Goal: Find specific page/section: Find specific page/section

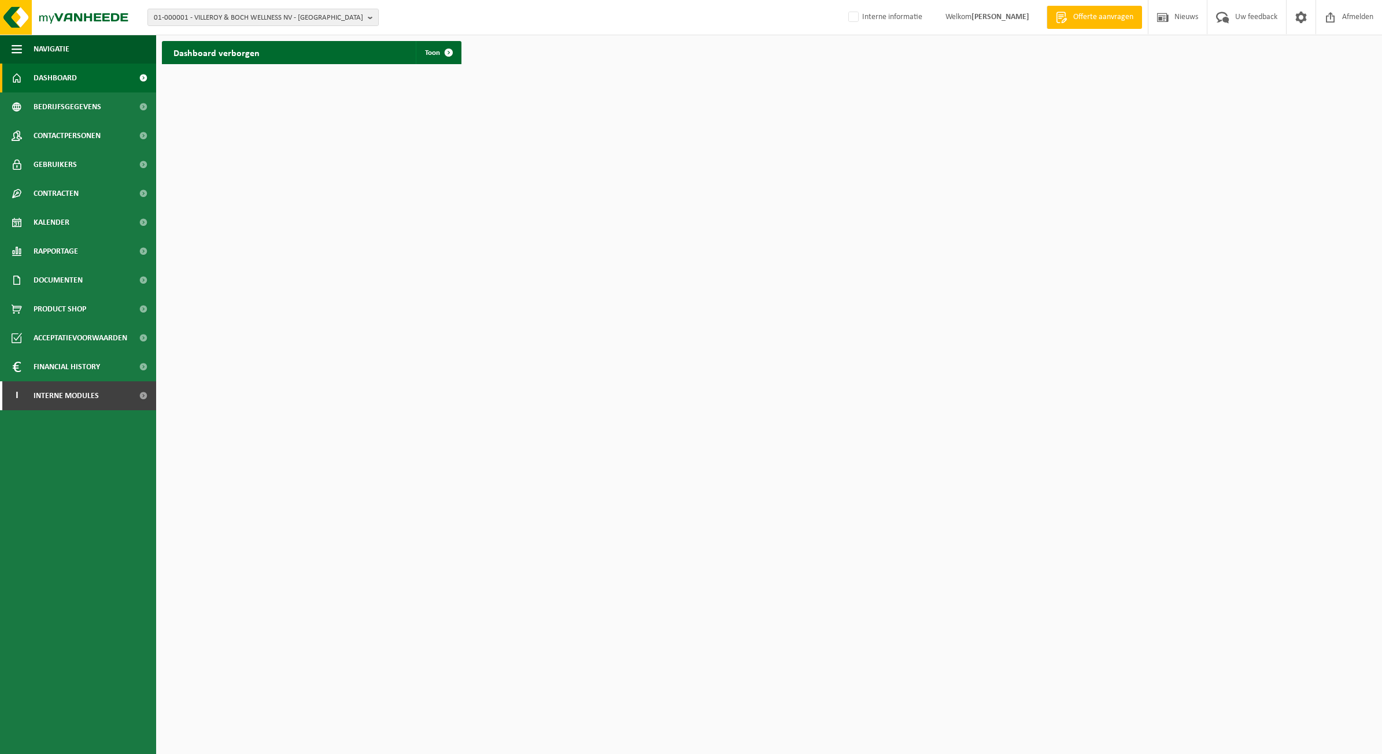
click at [328, 26] on div "01-000001 - VILLEROY & BOCH WELLNESS NV - [GEOGRAPHIC_DATA] 01-000001 - VILLERO…" at bounding box center [691, 17] width 1382 height 35
click at [328, 23] on span "01-000001 - VILLEROY & BOCH WELLNESS NV - [GEOGRAPHIC_DATA]" at bounding box center [258, 17] width 209 height 17
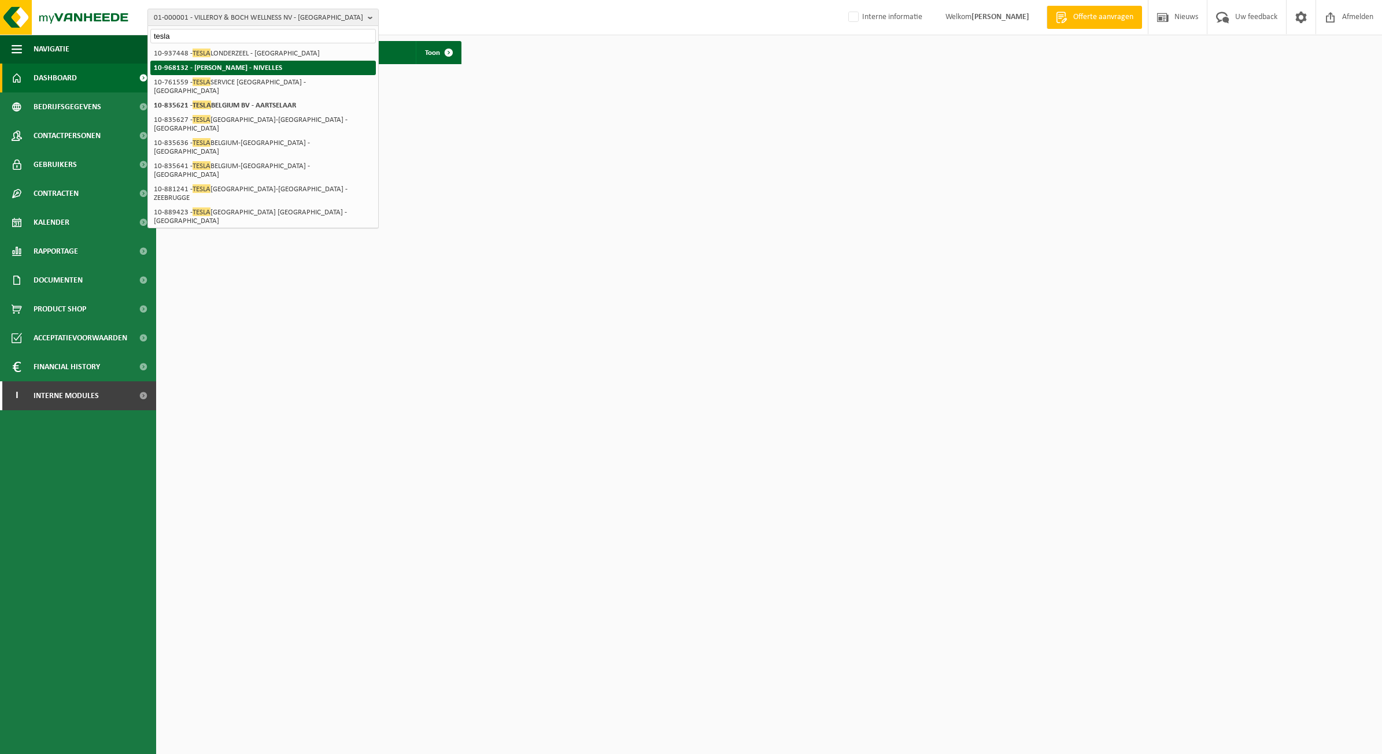
type input "tesla"
click at [255, 50] on li "10-937448 - TESLA [GEOGRAPHIC_DATA] - [GEOGRAPHIC_DATA]" at bounding box center [262, 53] width 225 height 14
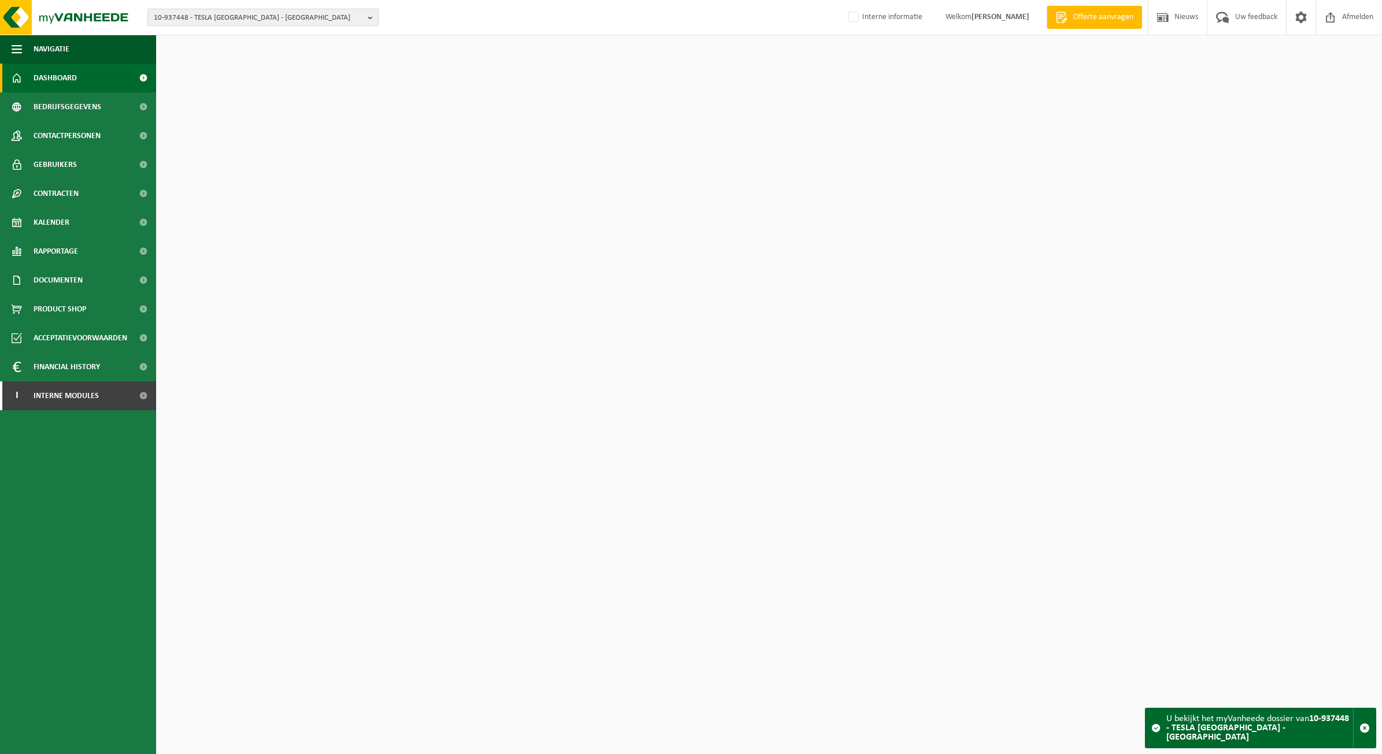
click at [246, 16] on span "10-937448 - TESLA LONDERZEEL - LONDERZEEL" at bounding box center [258, 17] width 209 height 17
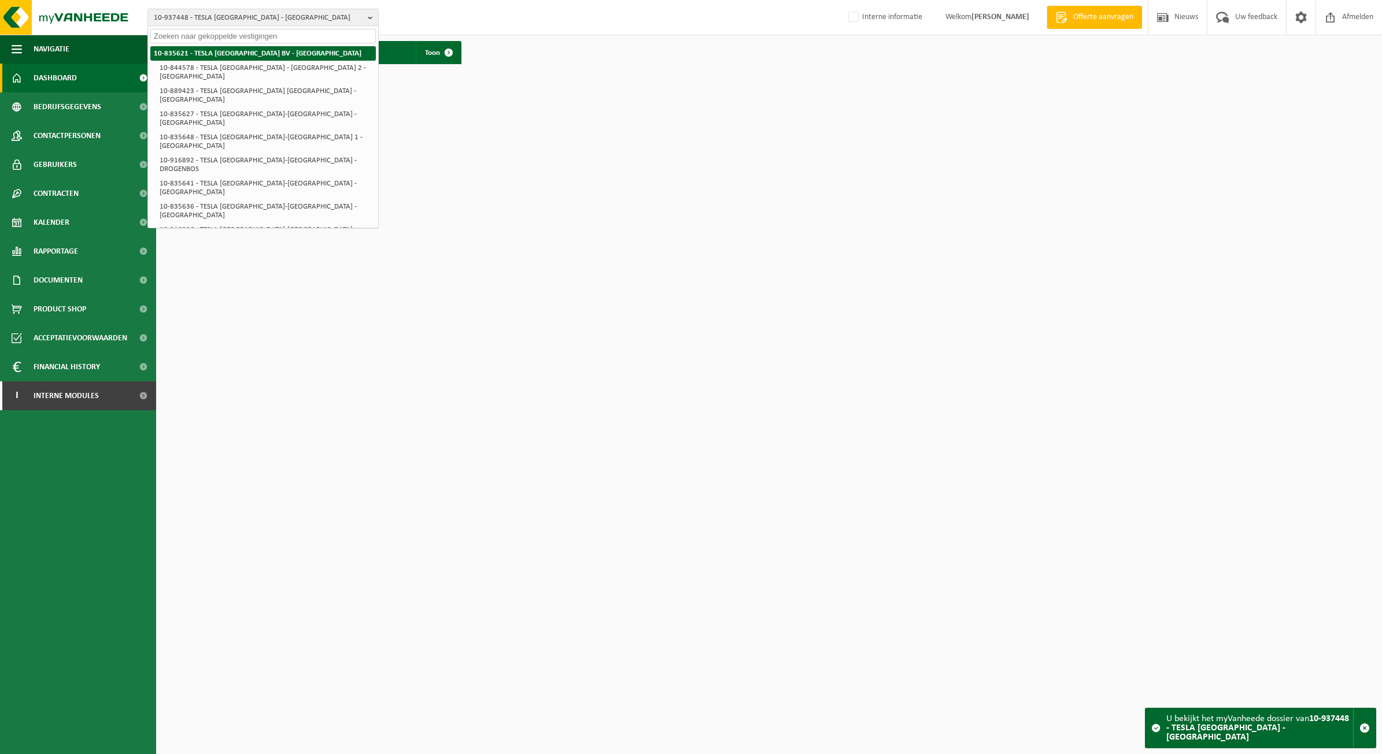
click at [251, 52] on strong "10-835621 - TESLA BELGIUM BV - AARTSELAAR" at bounding box center [258, 54] width 208 height 8
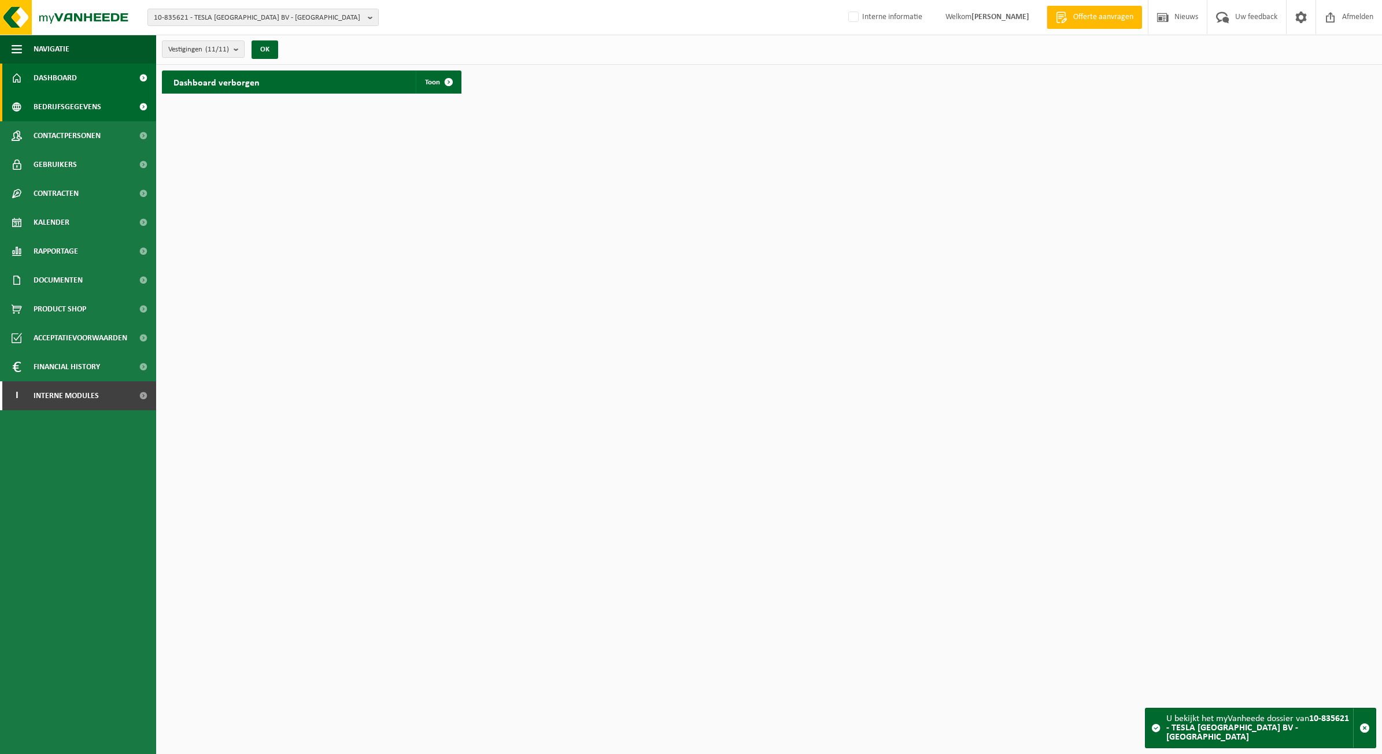
click at [88, 103] on span "Bedrijfsgegevens" at bounding box center [68, 106] width 68 height 29
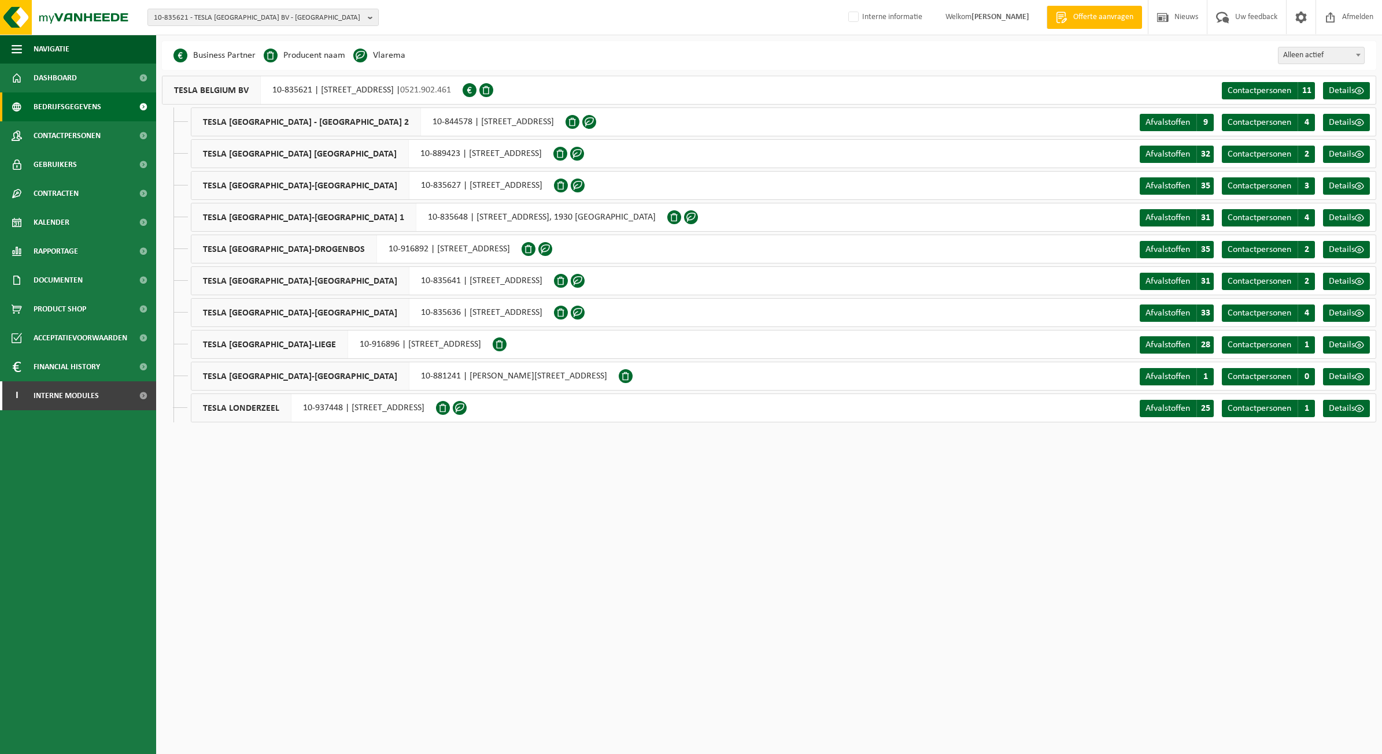
click at [289, 434] on div "Navigatie Offerte aanvragen Nieuws Uw feedback Afmelden Dashboard Bedrijfsgegev…" at bounding box center [691, 220] width 1382 height 440
click at [391, 332] on div "TESLA BELGIUM-LIEGE 10-916896 | RUE DE L'ESTAMPAGE 11, 4340 AWANS" at bounding box center [342, 344] width 302 height 29
click at [253, 142] on span "TESLA BELGIUM BRUGGE" at bounding box center [299, 154] width 217 height 28
click at [199, 124] on span "TESLA BELGIUM - BRUSSEL 2" at bounding box center [306, 122] width 230 height 28
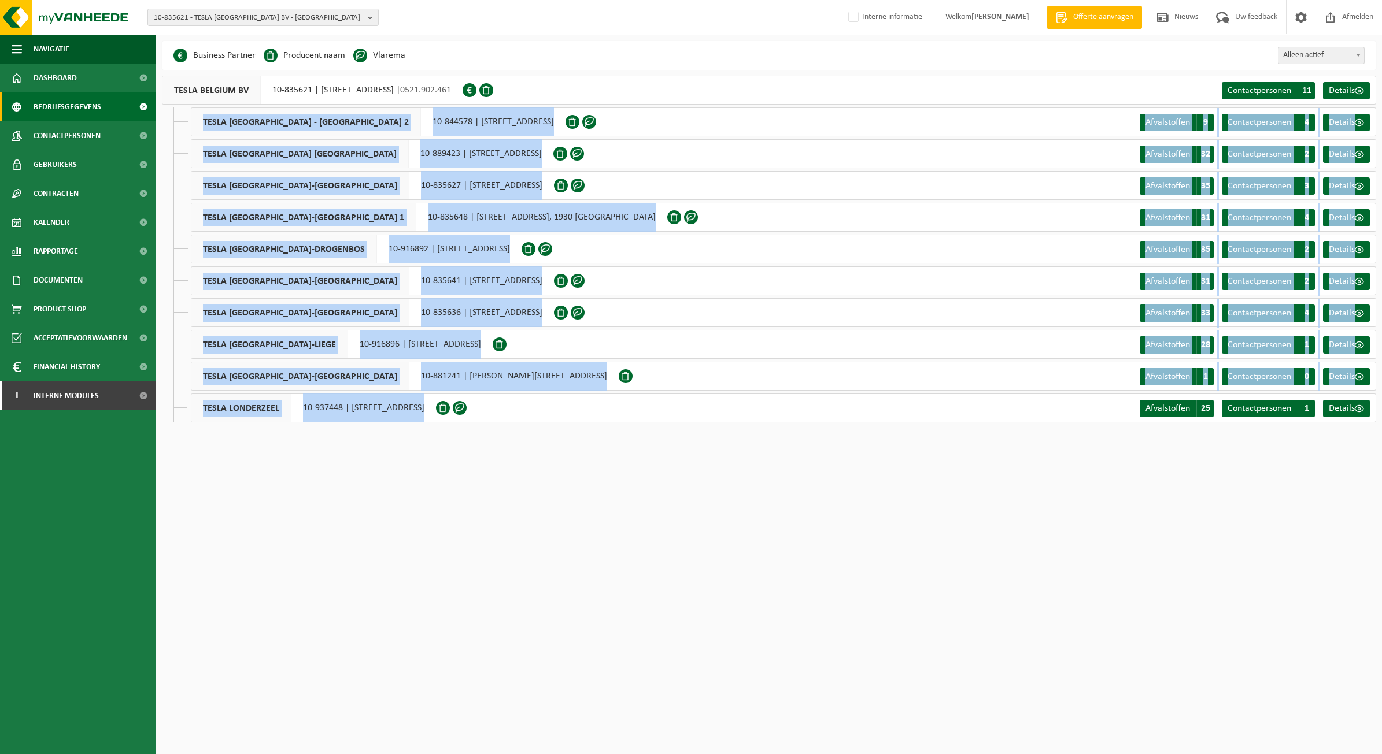
drag, startPoint x: 202, startPoint y: 121, endPoint x: 551, endPoint y: 406, distance: 450.3
click at [551, 406] on ul "TESLA BELGIUM - BRUSSEL 2 10-844578 | LEUVENSESTEENWEG 48a, 1930 ZAVENTEM Afval…" at bounding box center [774, 265] width 1202 height 315
copy ul "TESLA BELGIUM - BRUSSEL 2 10-844578 | LEUVENSESTEENWEG 48a, 1930 ZAVENTEM Afval…"
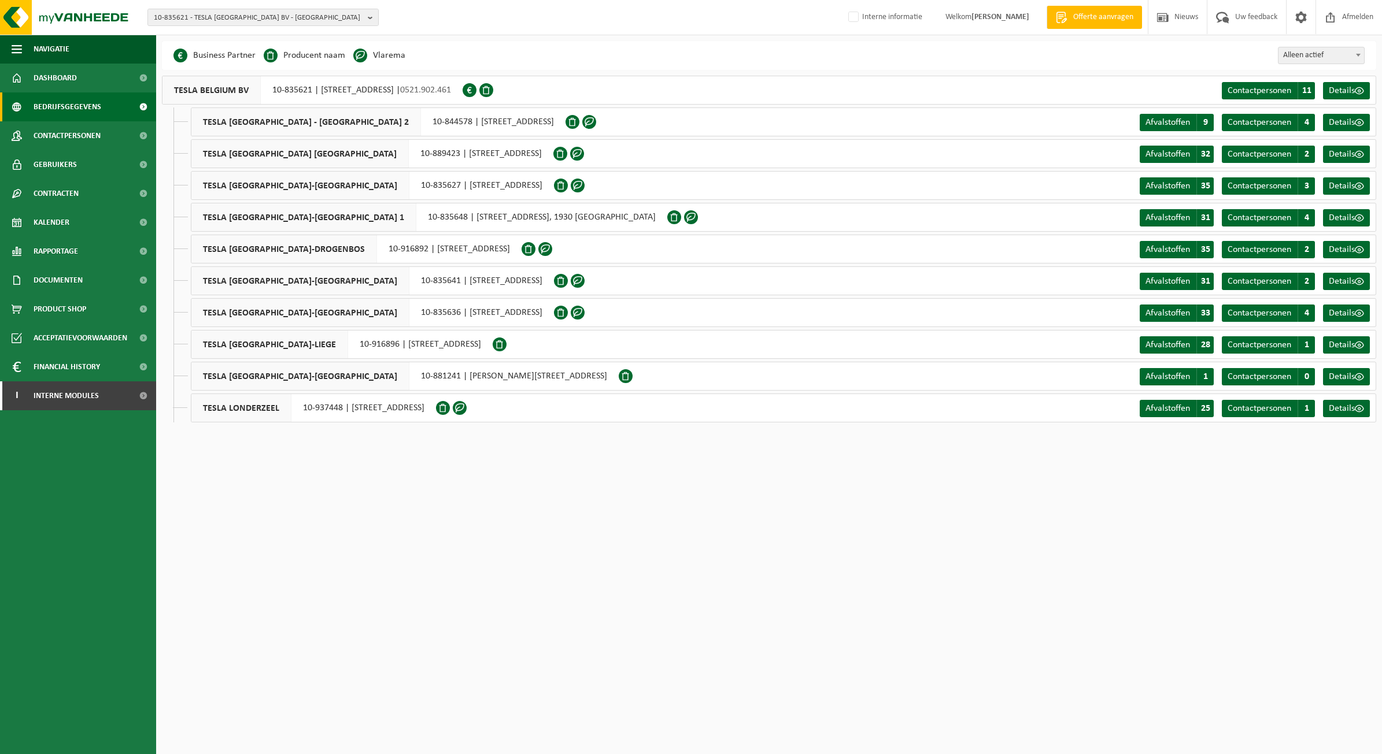
click at [738, 576] on html "10-835621 - TESLA BELGIUM BV - AARTSELAAR 10-835621 - TESLA BELGIUM BV - AARTSE…" at bounding box center [691, 377] width 1382 height 754
